Goal: Find specific page/section: Find specific page/section

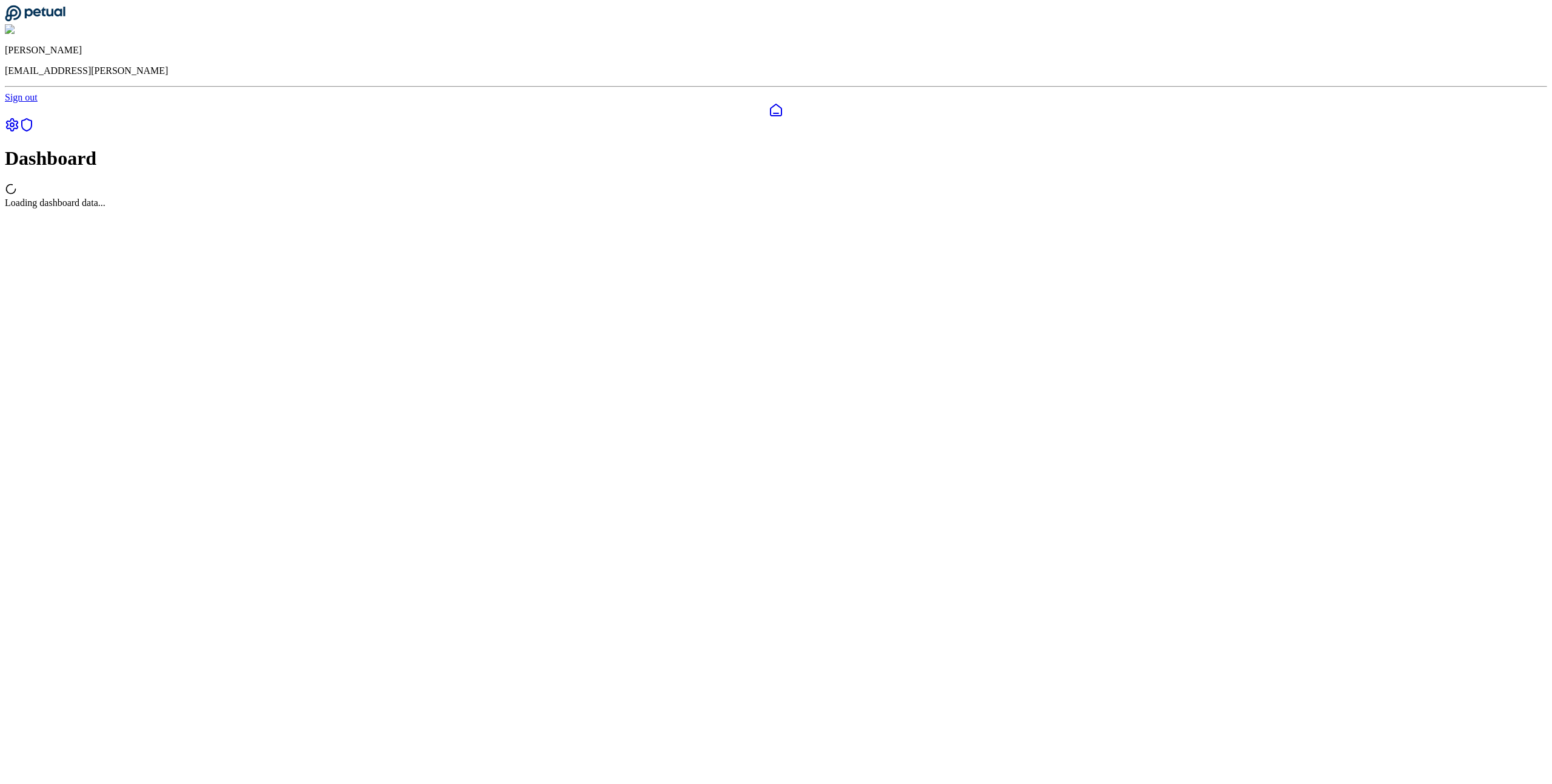
click at [14, 123] on circle at bounding box center [12, 125] width 4 height 4
